Goal: Task Accomplishment & Management: Use online tool/utility

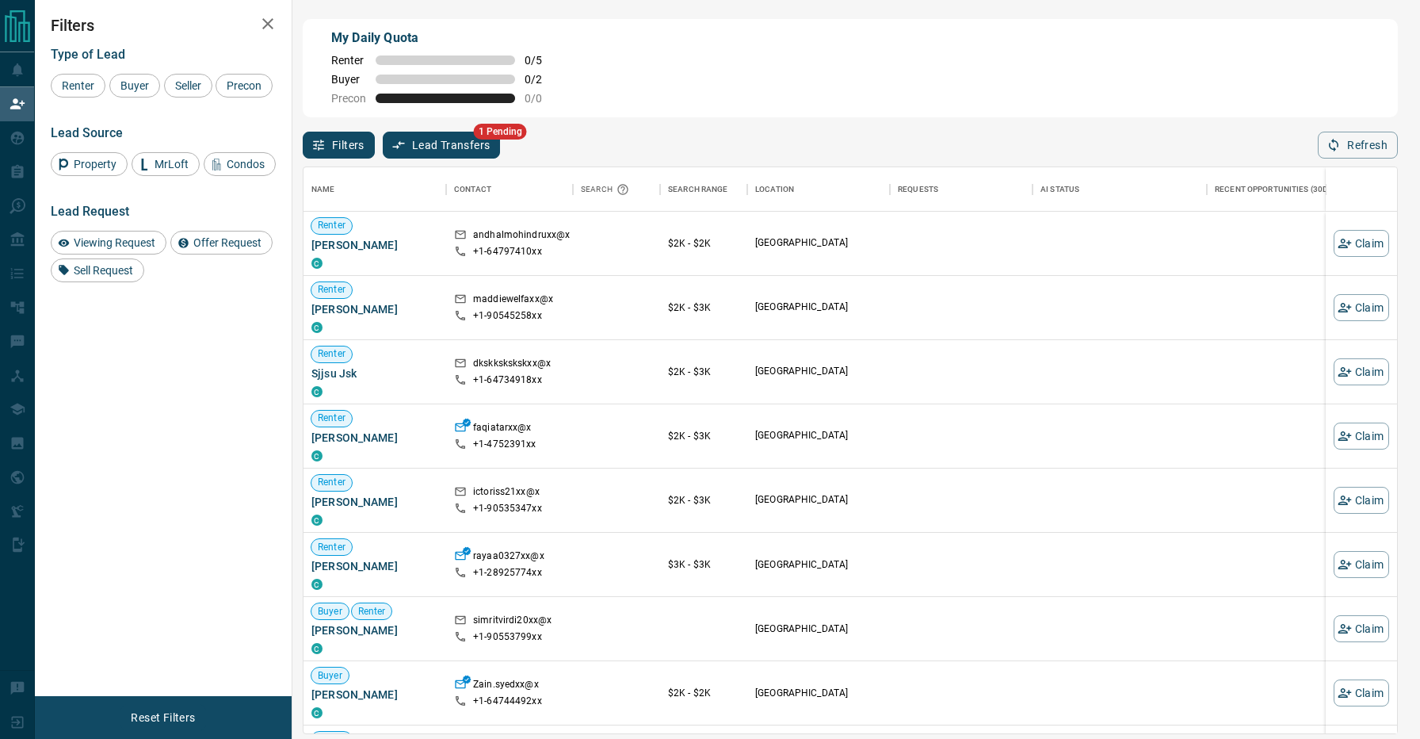
scroll to position [565, 1094]
click at [448, 136] on button "Lead Transfers" at bounding box center [442, 145] width 118 height 27
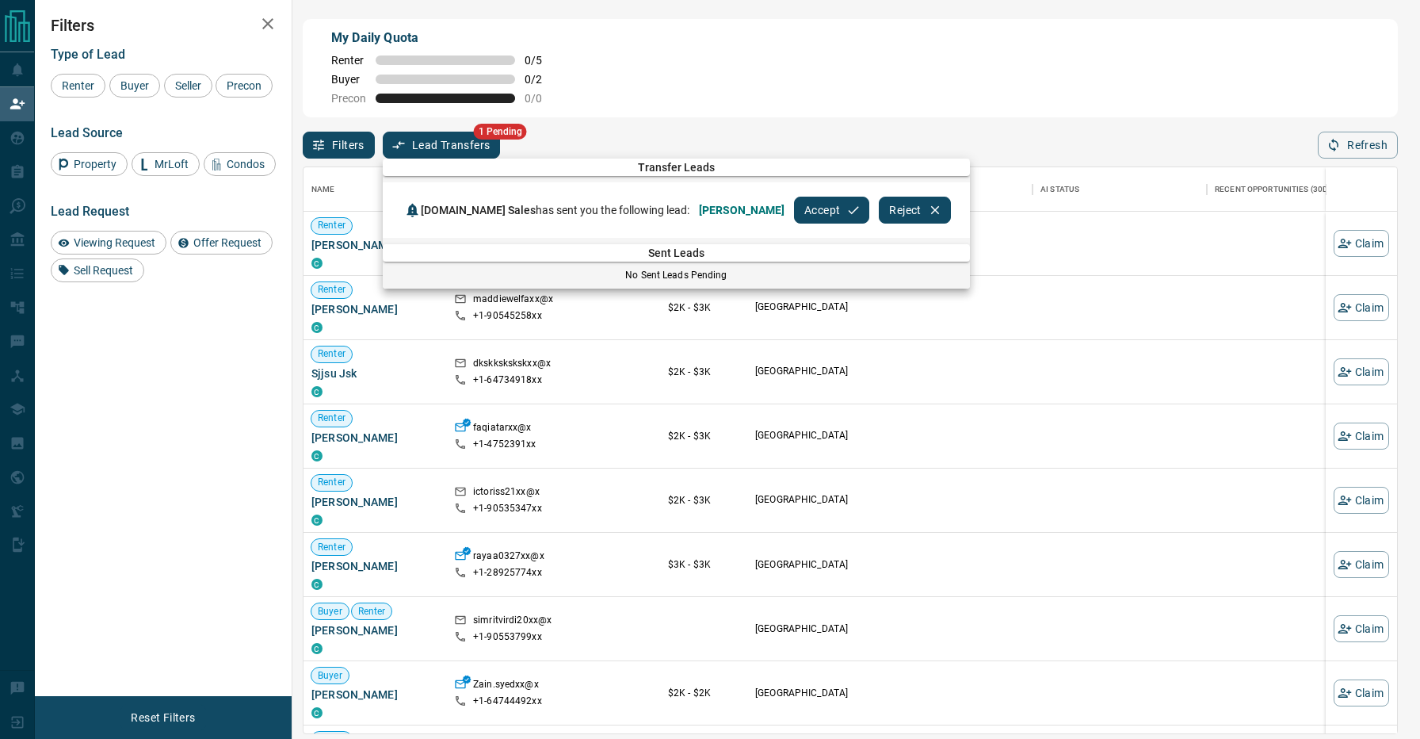
click at [794, 207] on button "Accept" at bounding box center [831, 210] width 75 height 27
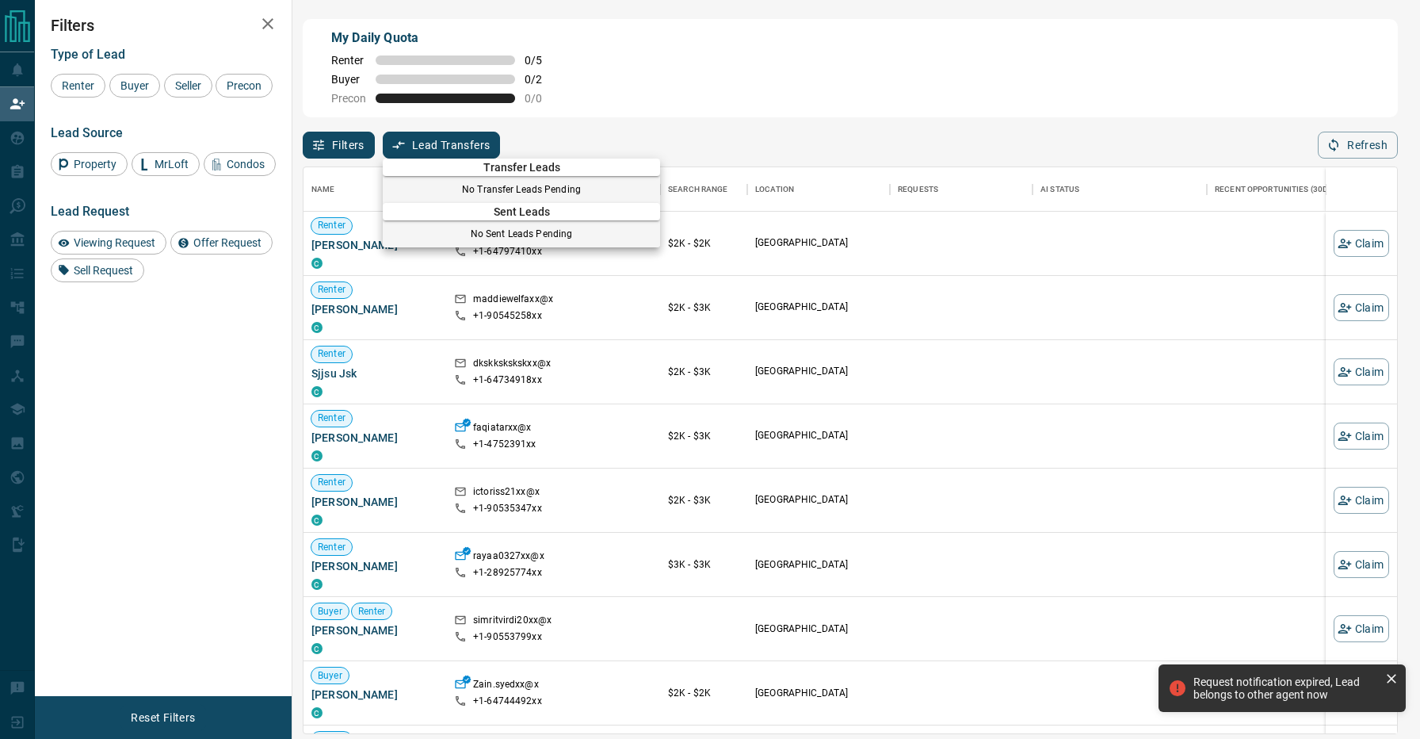
click at [725, 115] on div at bounding box center [710, 369] width 1420 height 739
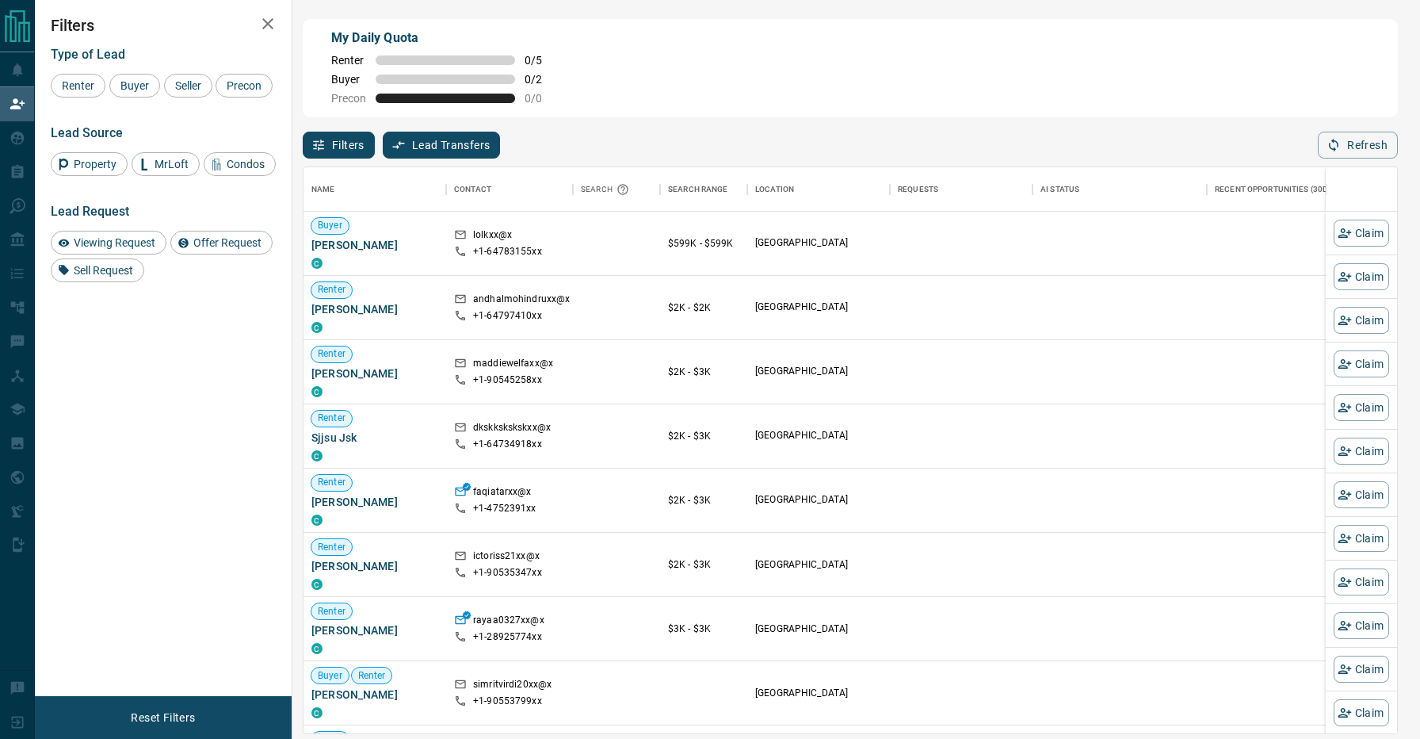
scroll to position [1, 1]
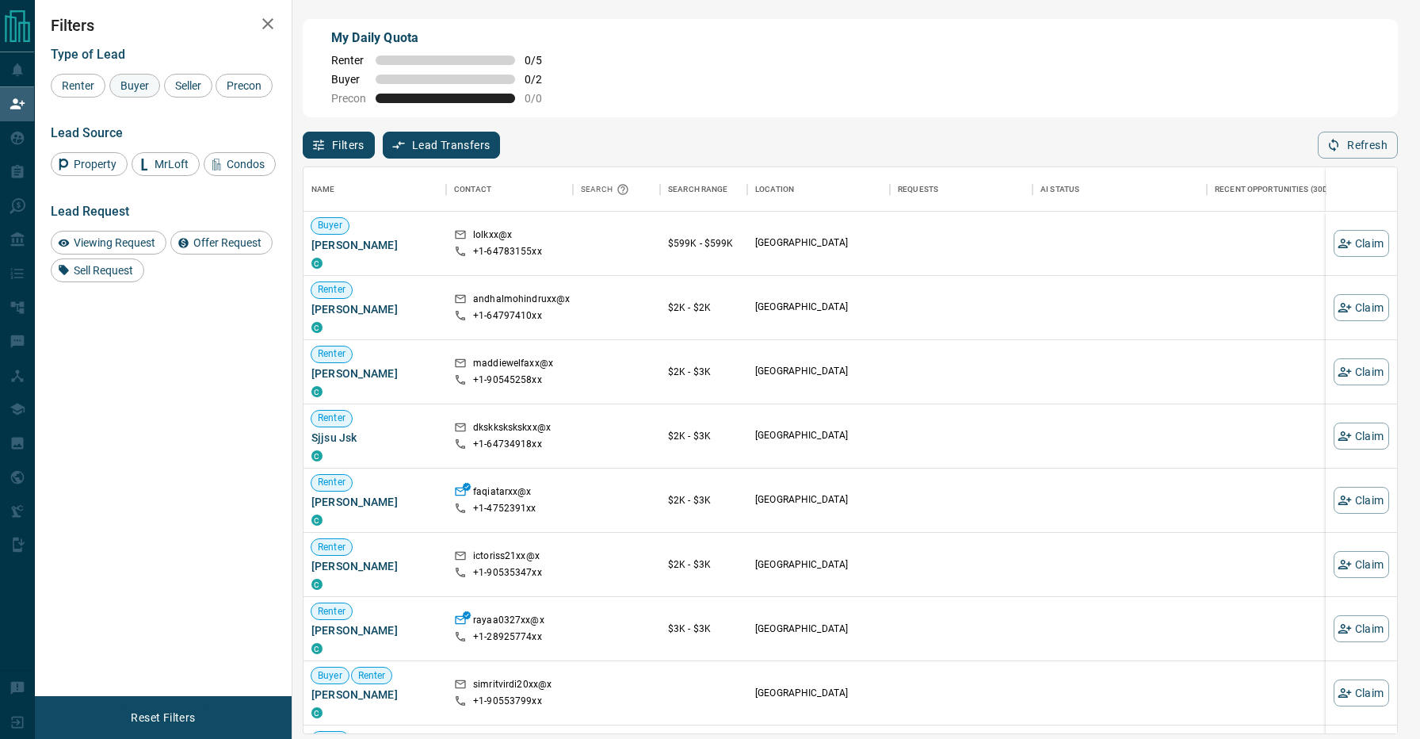
click at [146, 82] on span "Buyer" at bounding box center [135, 85] width 40 height 13
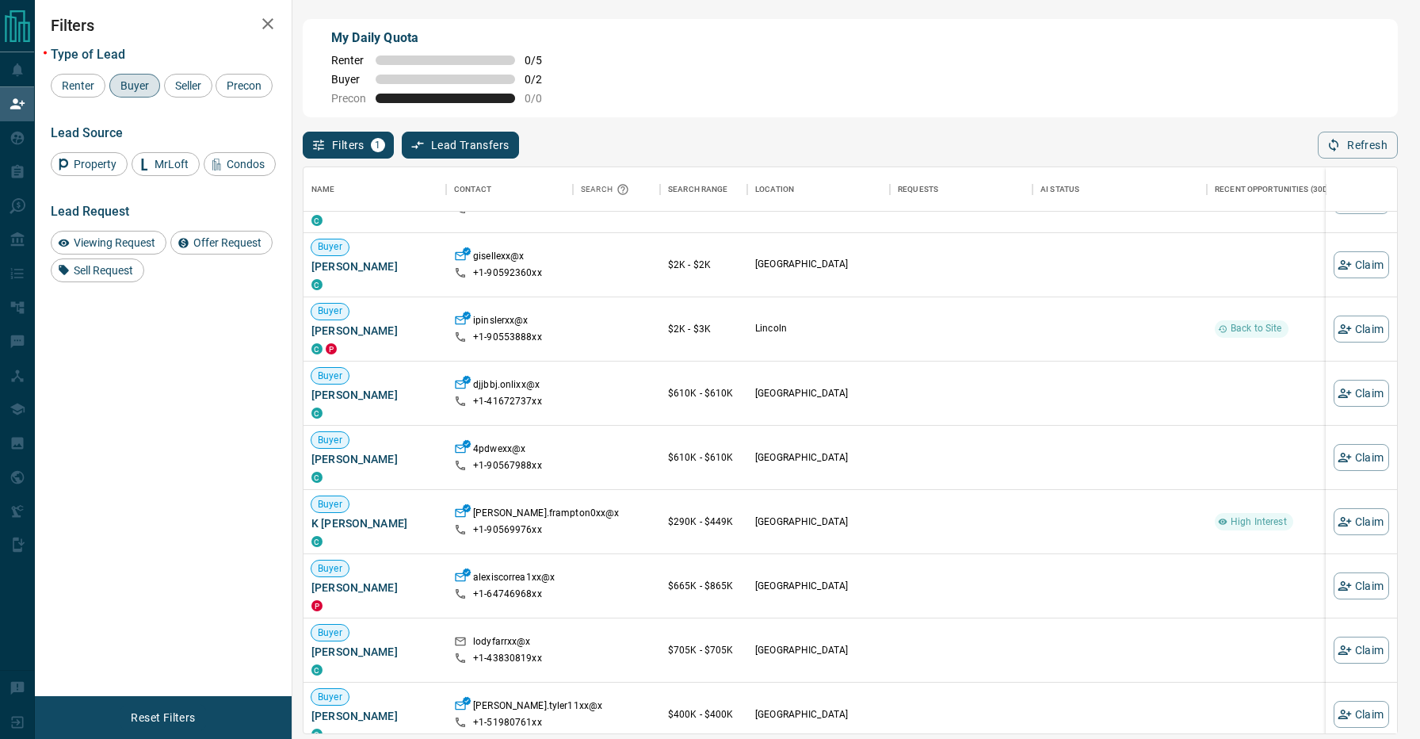
scroll to position [174, 0]
click at [1344, 581] on icon "button" at bounding box center [1344, 583] width 13 height 10
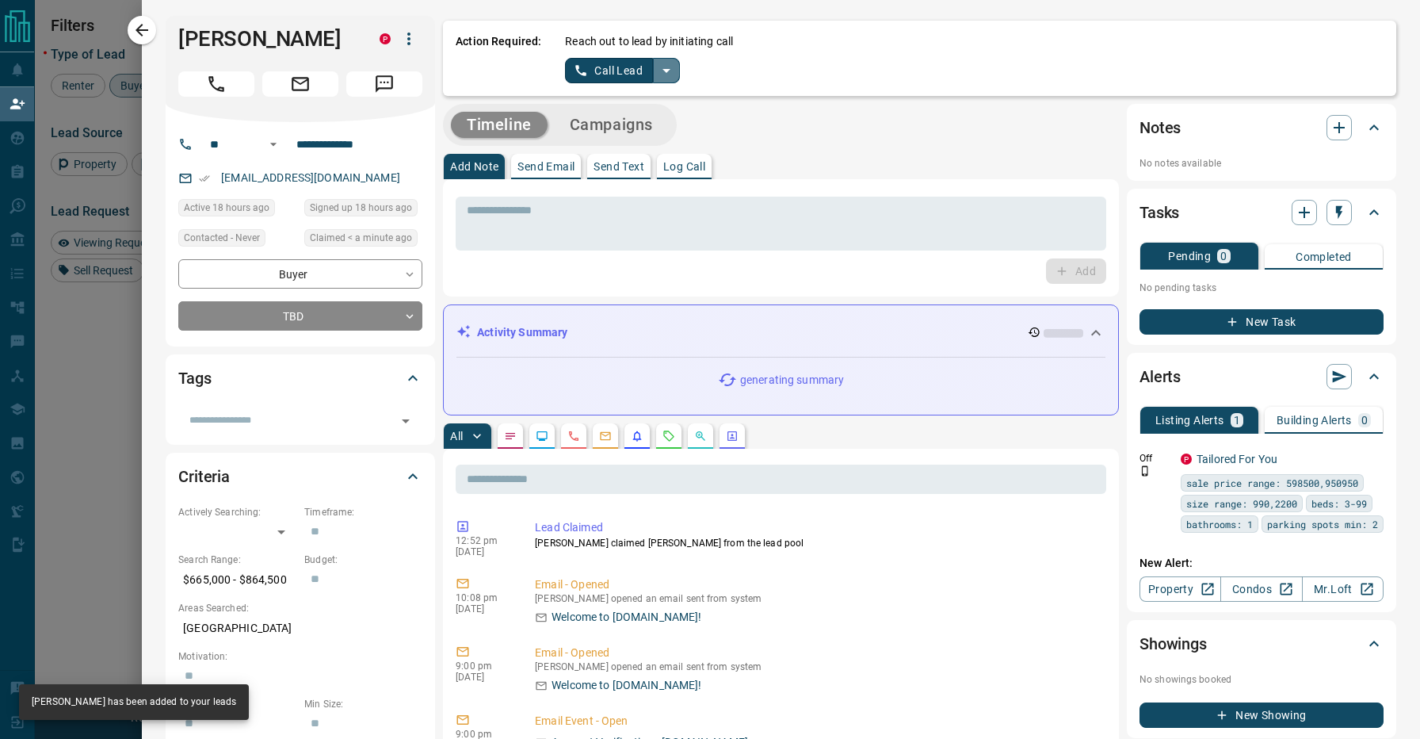
click at [660, 71] on icon "split button" at bounding box center [666, 70] width 19 height 19
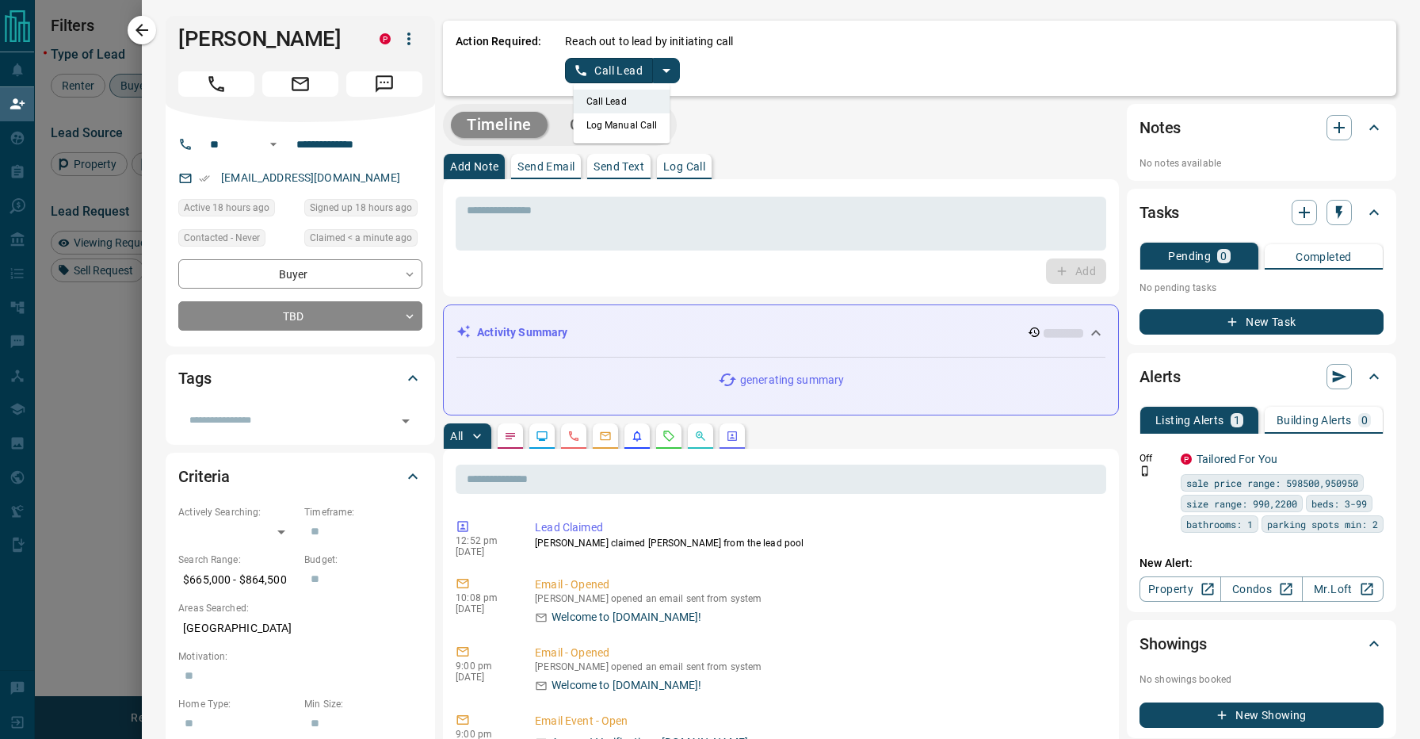
click at [633, 133] on li "Log Manual Call" at bounding box center [622, 125] width 97 height 24
click at [609, 68] on button "Log Manual Call" at bounding box center [617, 70] width 105 height 25
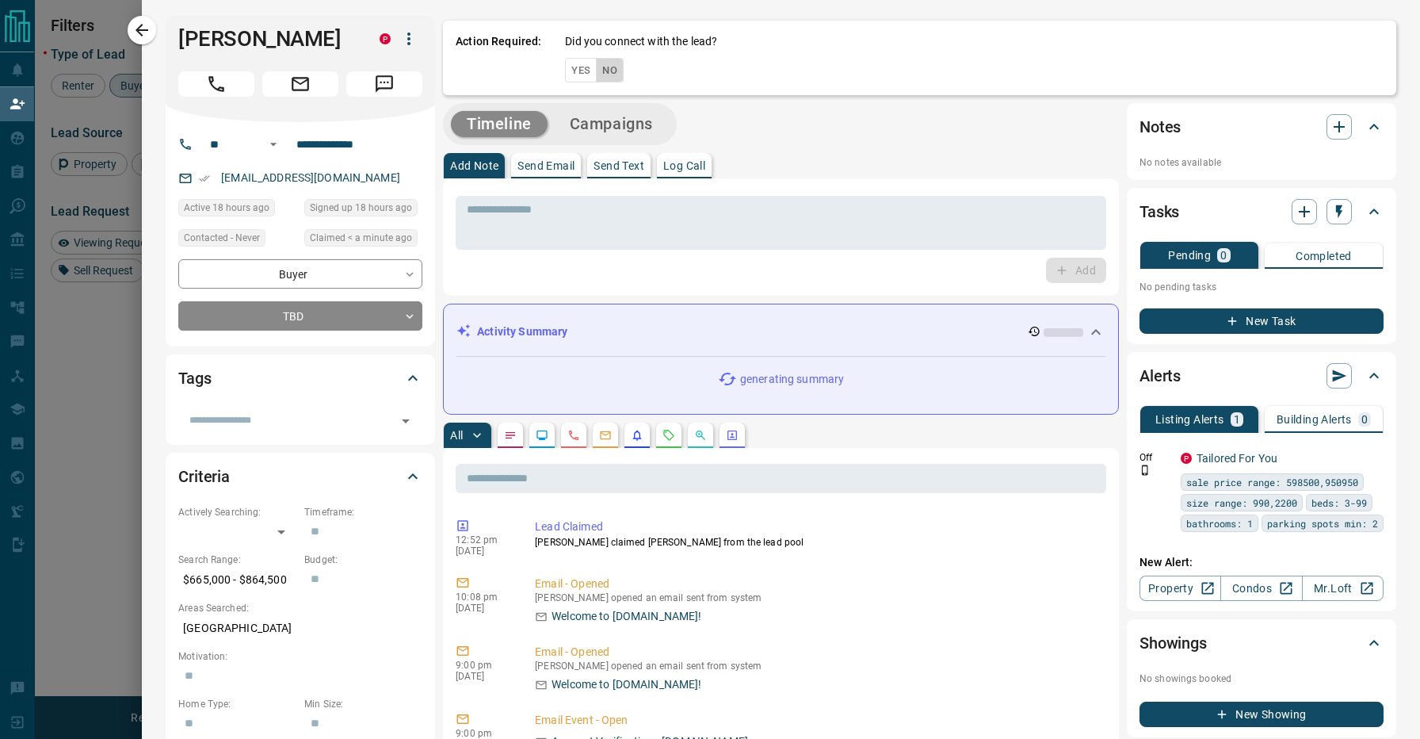
click at [617, 68] on button "No" at bounding box center [610, 70] width 28 height 25
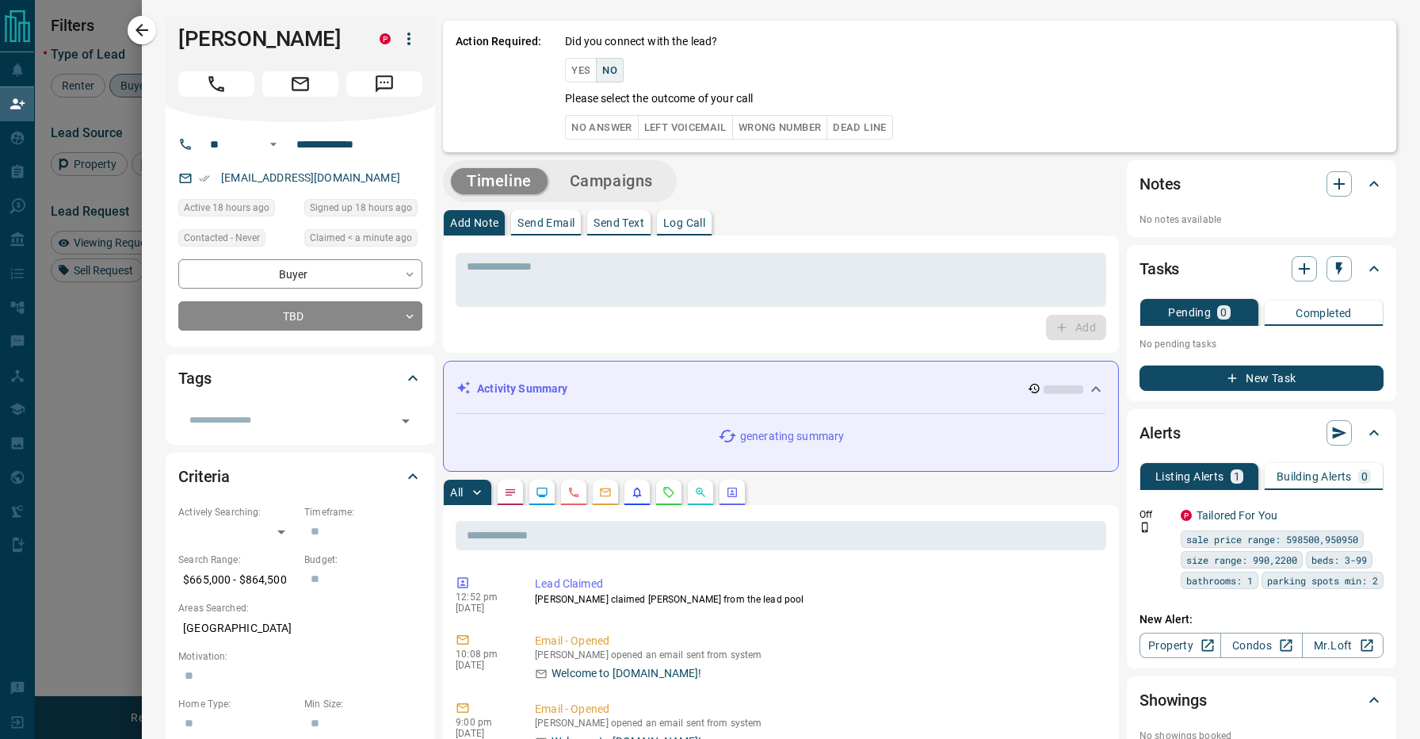
click at [616, 123] on button "No Answer" at bounding box center [601, 127] width 73 height 25
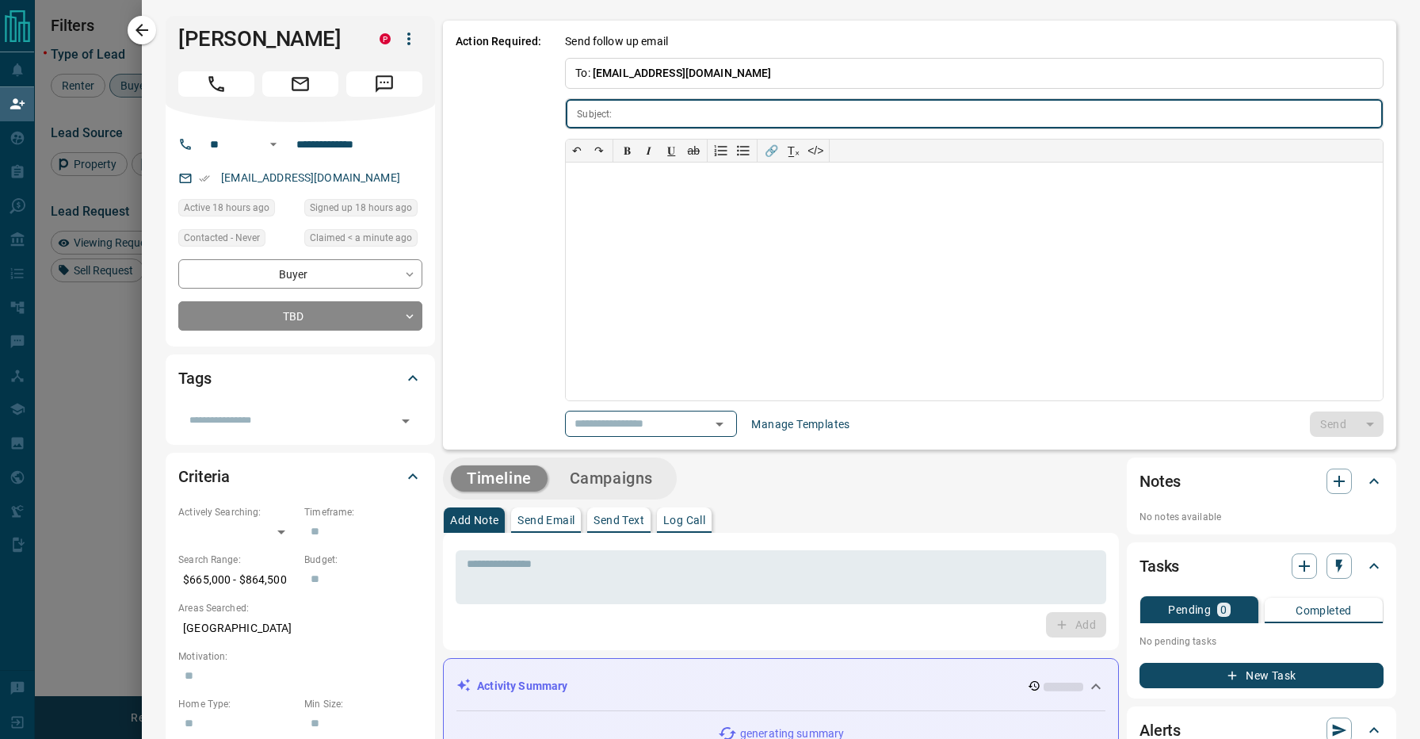
type input "**********"
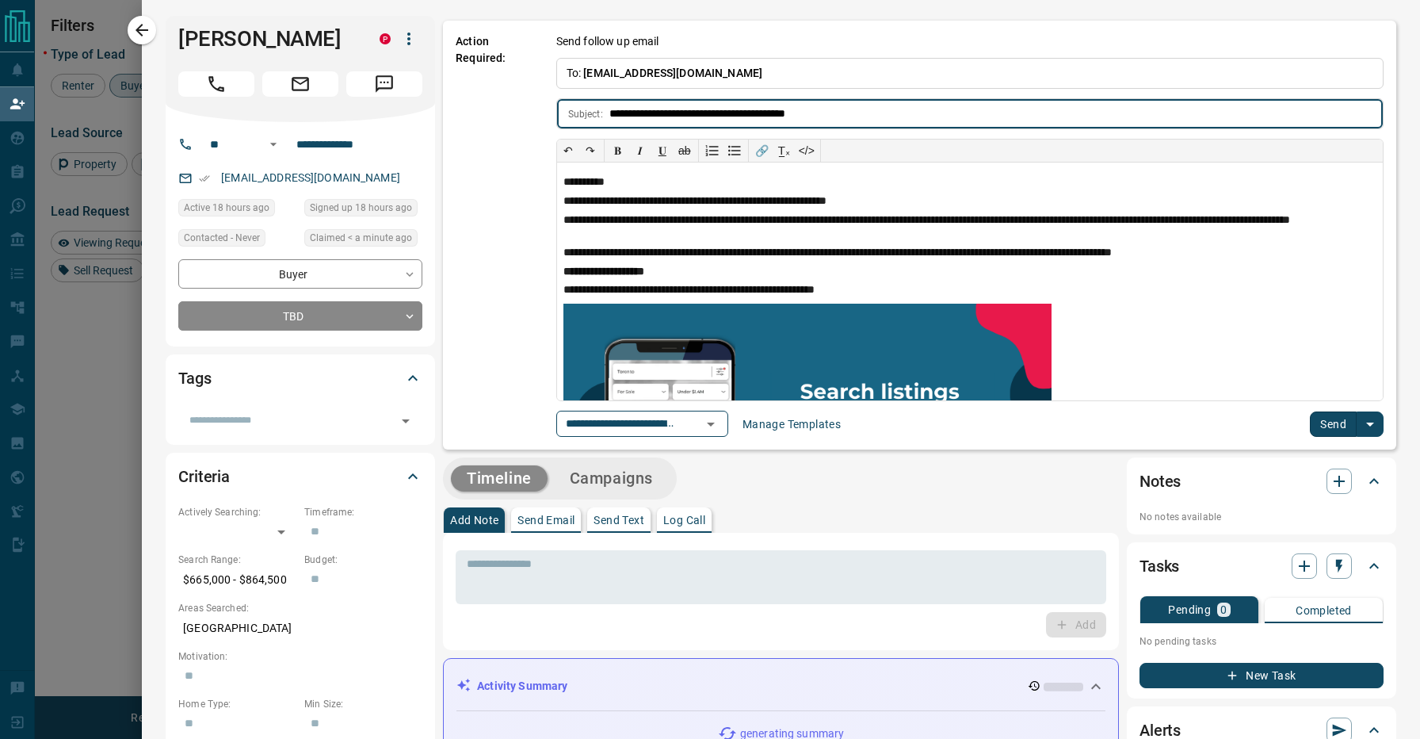
click at [1330, 424] on button "Send" at bounding box center [1333, 423] width 47 height 25
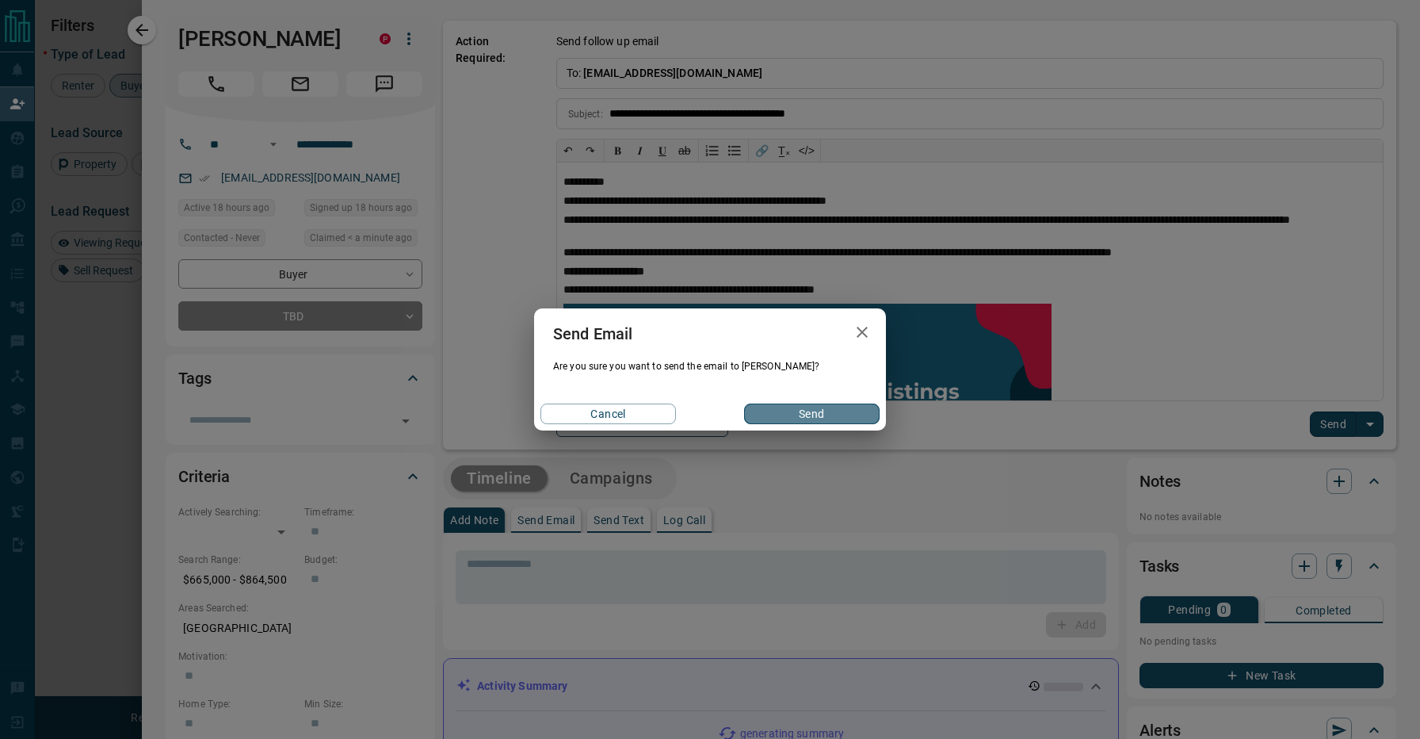
click at [794, 409] on button "Send" at bounding box center [812, 413] width 136 height 21
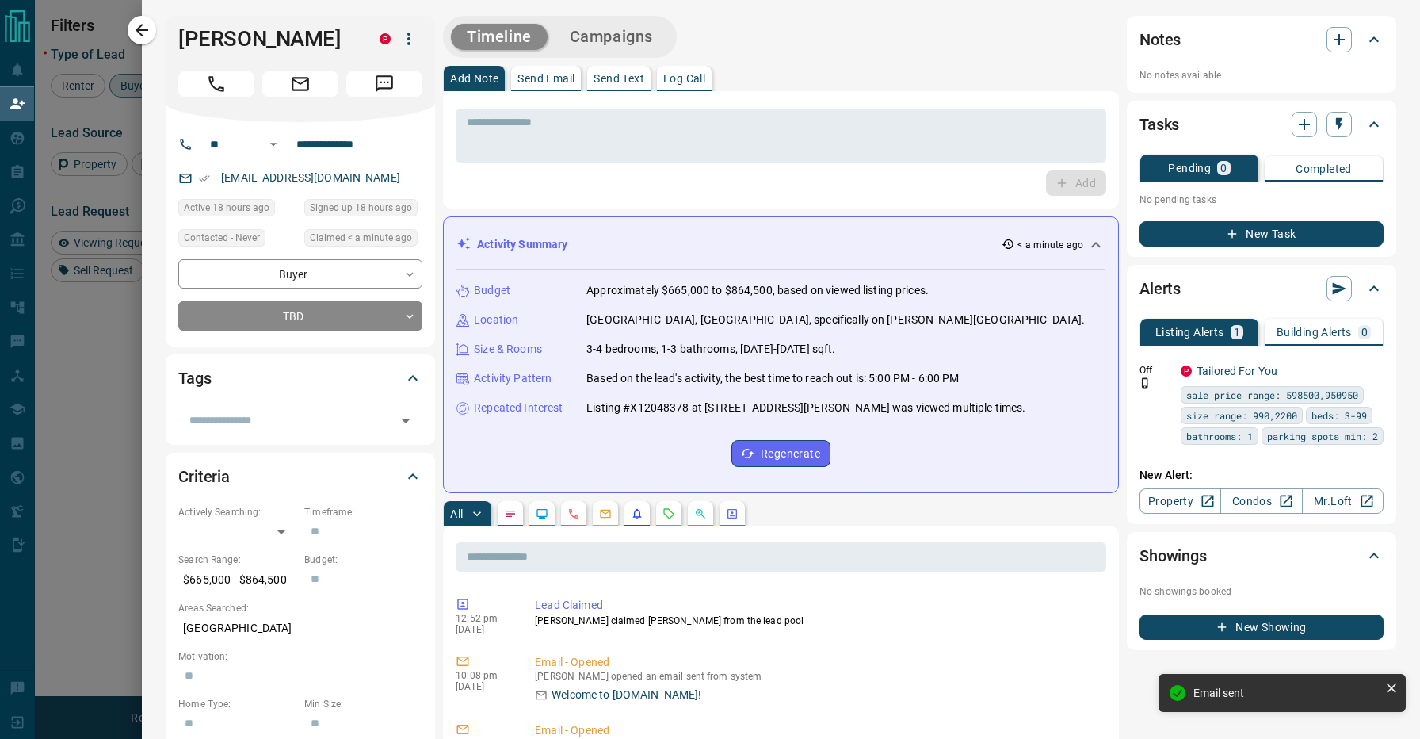
click at [796, 415] on p "Listing #X12048378 at [STREET_ADDRESS][PERSON_NAME] was viewed multiple times." at bounding box center [805, 407] width 439 height 17
click at [861, 330] on div "Budget Approximately $665,000 to $864,500, based on viewed listing prices. Loca…" at bounding box center [780, 374] width 649 height 210
